Goal: Transaction & Acquisition: Purchase product/service

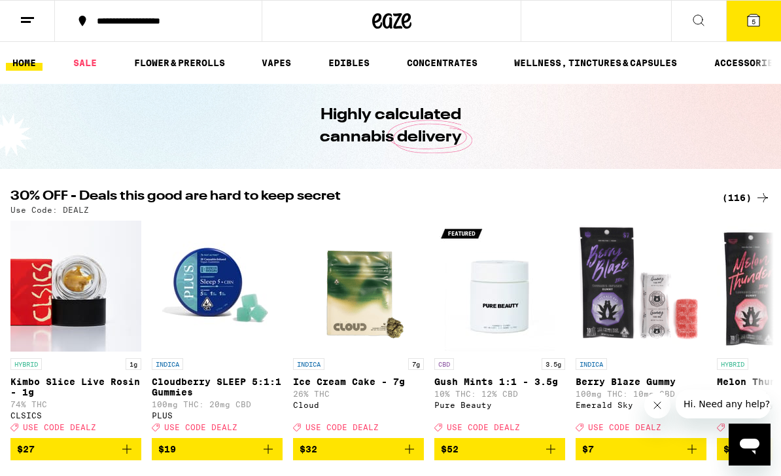
click at [763, 17] on button "5" at bounding box center [753, 21] width 55 height 41
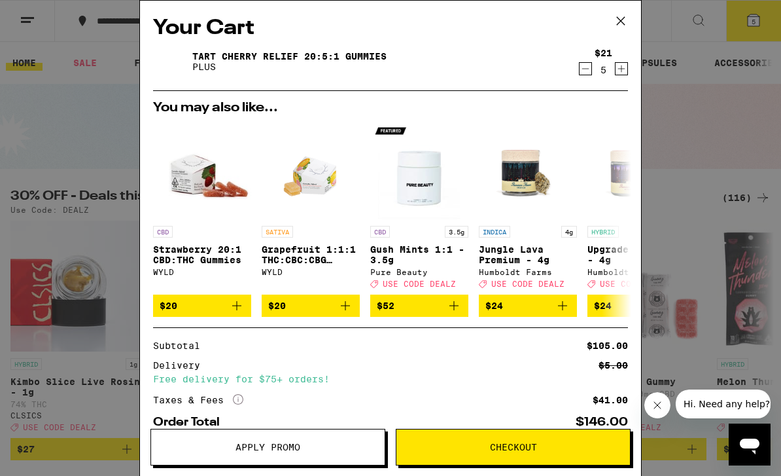
click at [235, 313] on icon "Add to bag" at bounding box center [237, 306] width 16 height 16
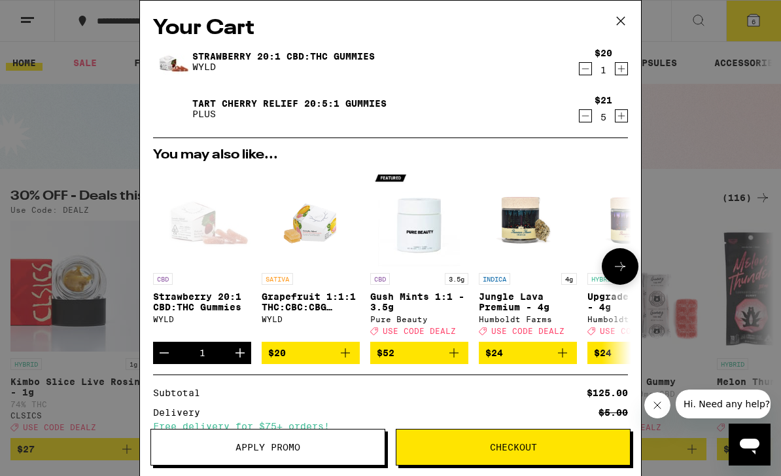
click at [235, 360] on icon "Increment" at bounding box center [240, 353] width 16 height 16
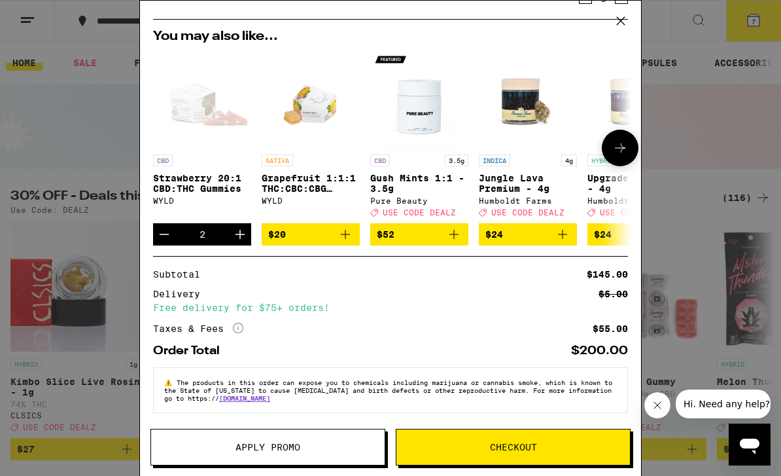
scroll to position [134, 0]
click at [203, 440] on button "Apply Promo" at bounding box center [267, 446] width 235 height 37
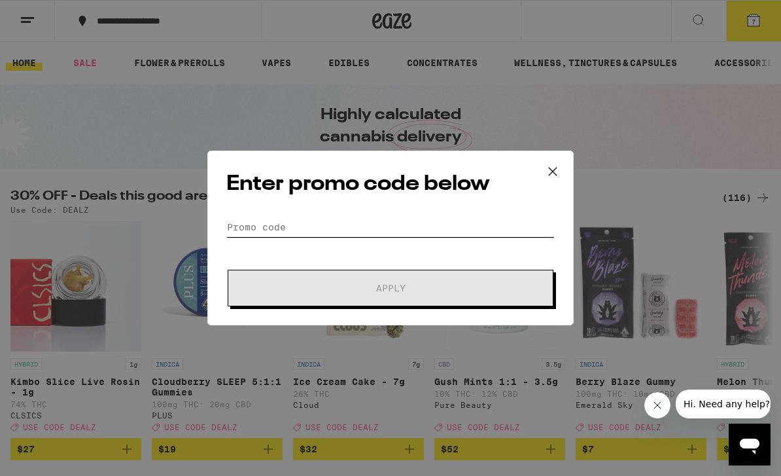
click at [256, 225] on input "Promo Code" at bounding box center [390, 227] width 328 height 20
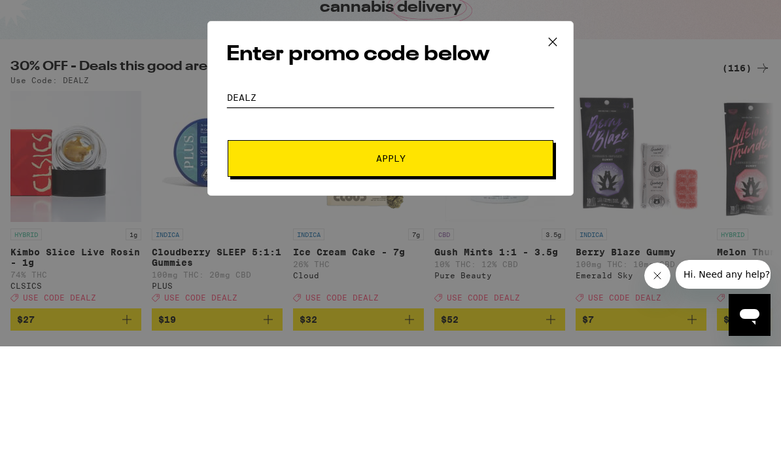
type input "DEALZ"
click at [420, 269] on button "Apply" at bounding box center [391, 287] width 326 height 37
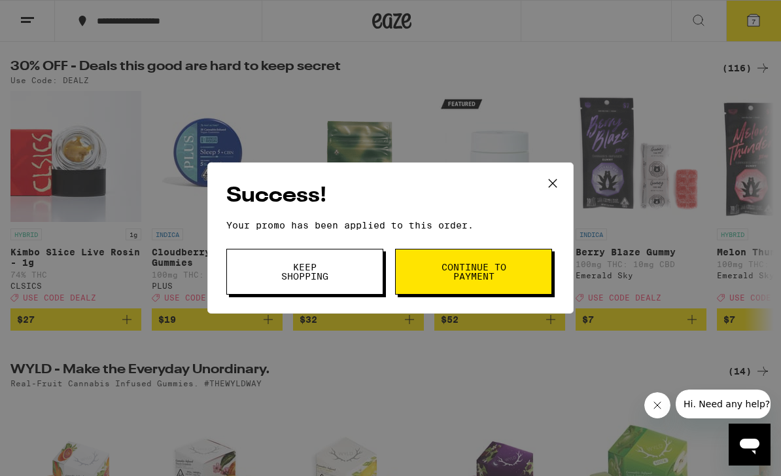
click at [339, 272] on button "Keep Shopping" at bounding box center [304, 272] width 157 height 46
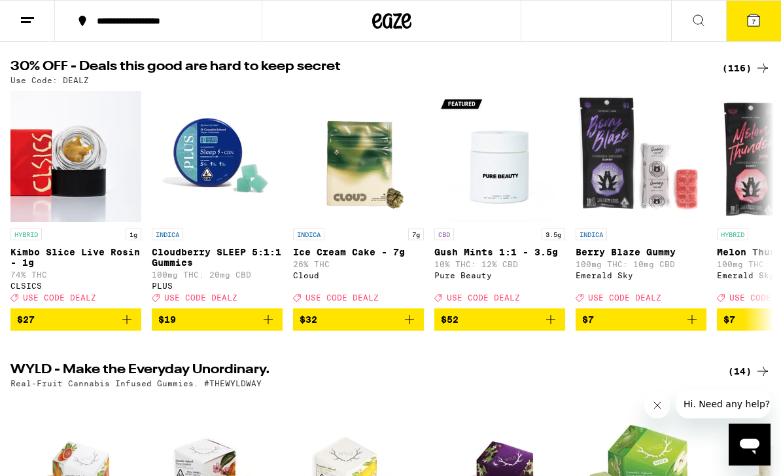
click at [752, 20] on span "7" at bounding box center [754, 22] width 4 height 8
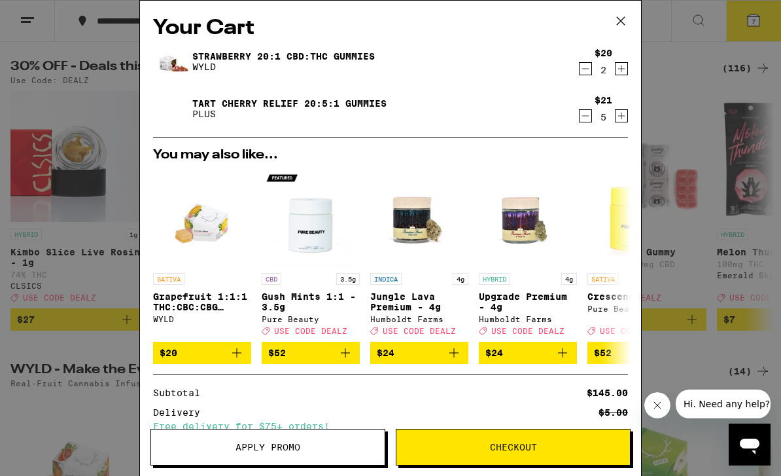
click at [590, 118] on icon "Decrement" at bounding box center [586, 116] width 12 height 16
click at [589, 63] on icon "Decrement" at bounding box center [586, 69] width 12 height 16
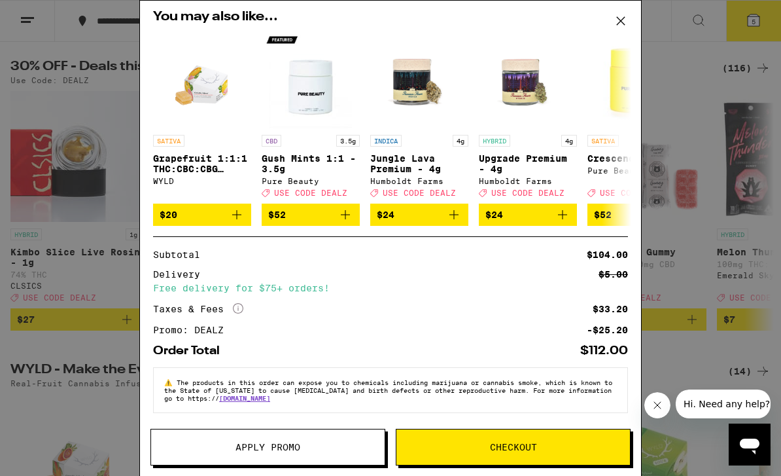
scroll to position [154, 0]
click at [480, 313] on div "Subtotal $104.00 Delivery $5.00 Free delivery for $75+ orders! Taxes & Fees Mor…" at bounding box center [390, 292] width 475 height 84
click at [553, 443] on span "Checkout" at bounding box center [513, 446] width 234 height 9
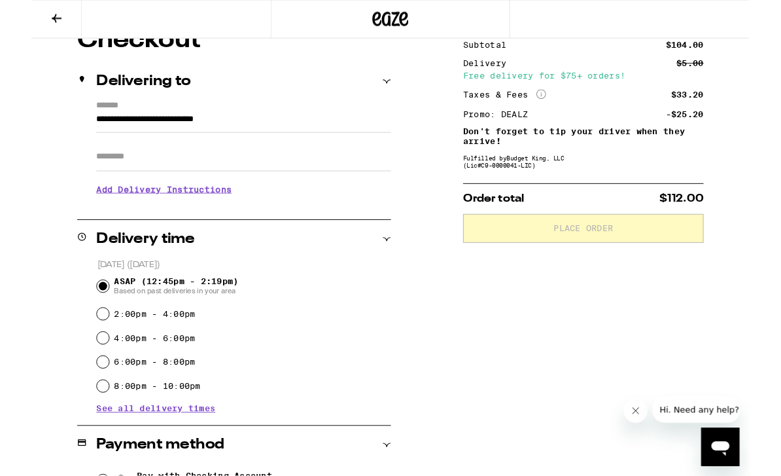
scroll to position [158, 0]
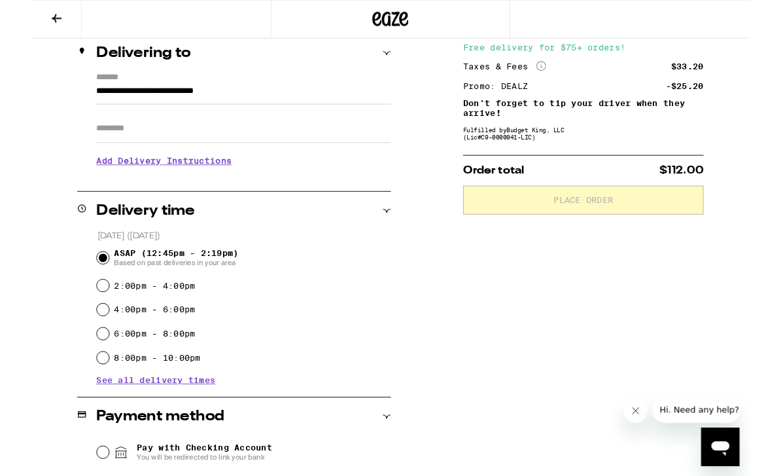
click at [75, 362] on input "6:00pm - 8:00pm" at bounding box center [77, 362] width 13 height 13
radio input "true"
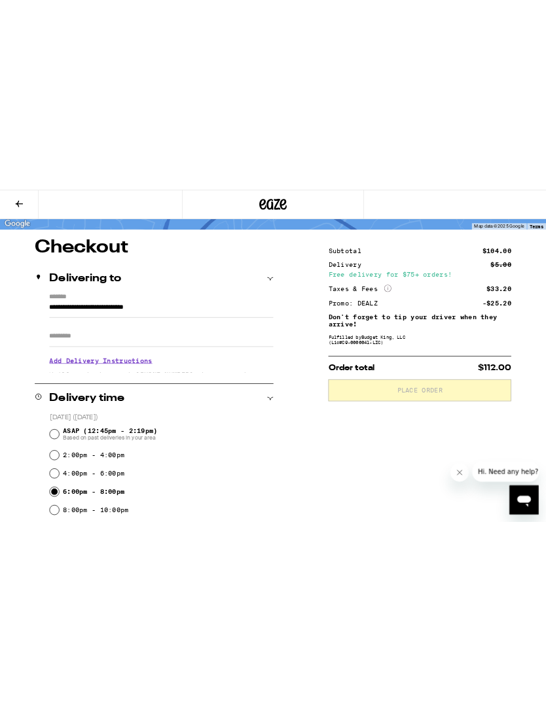
scroll to position [0, 0]
